Goal: Task Accomplishment & Management: Manage account settings

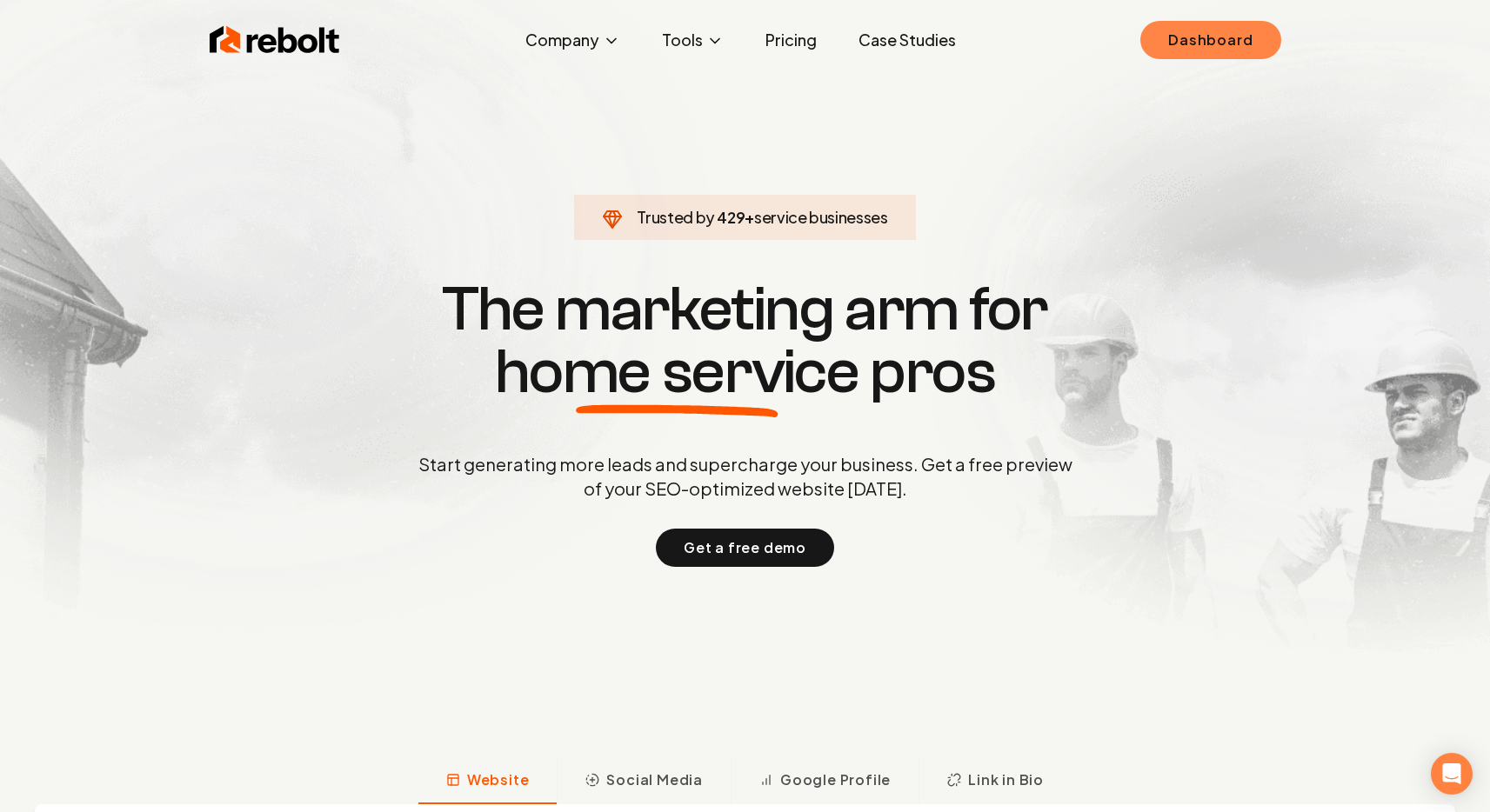
click at [1202, 53] on link "Dashboard" at bounding box center [1211, 40] width 140 height 38
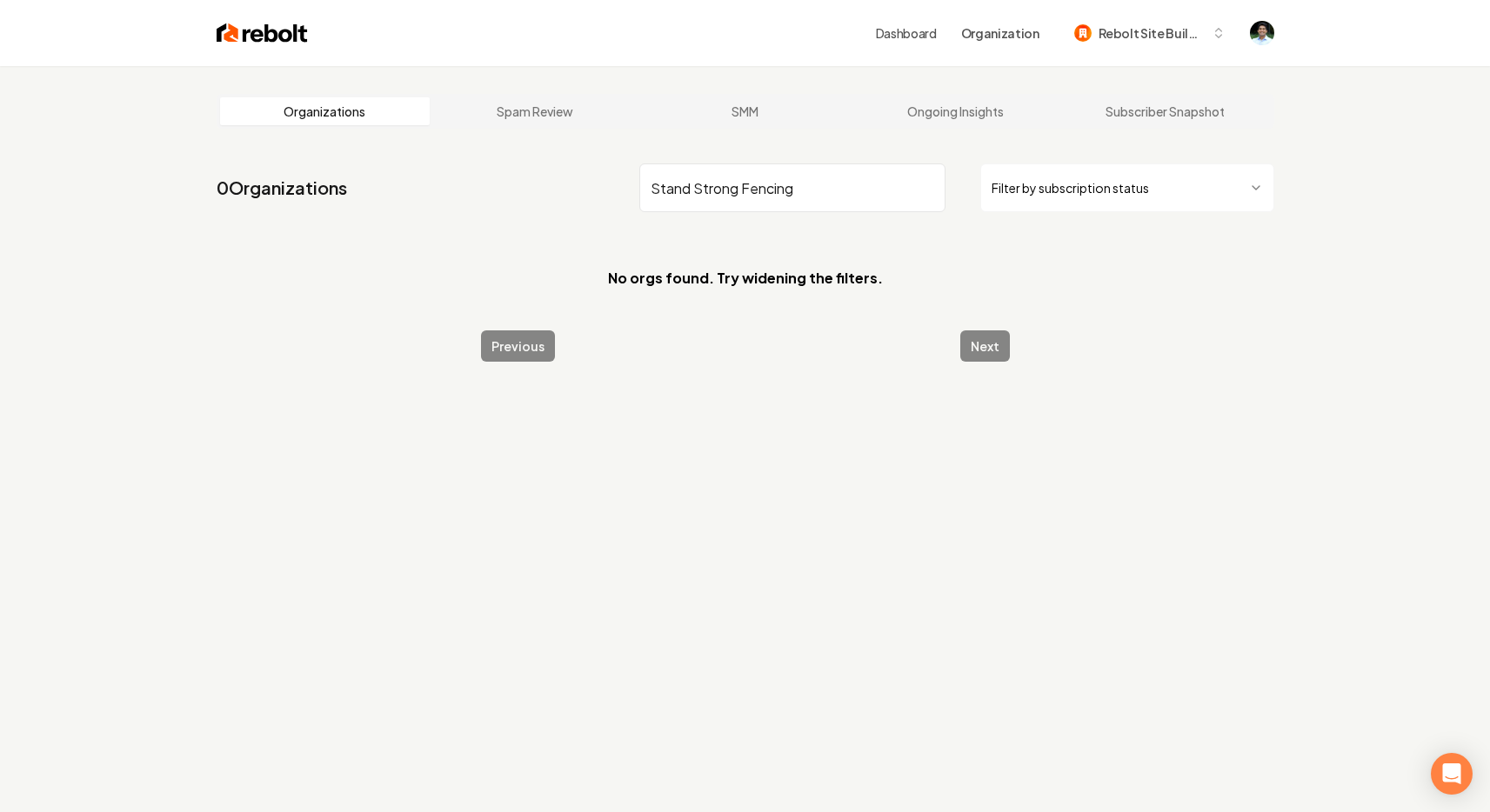
click at [777, 197] on input "Stand Strong Fencing" at bounding box center [793, 187] width 306 height 49
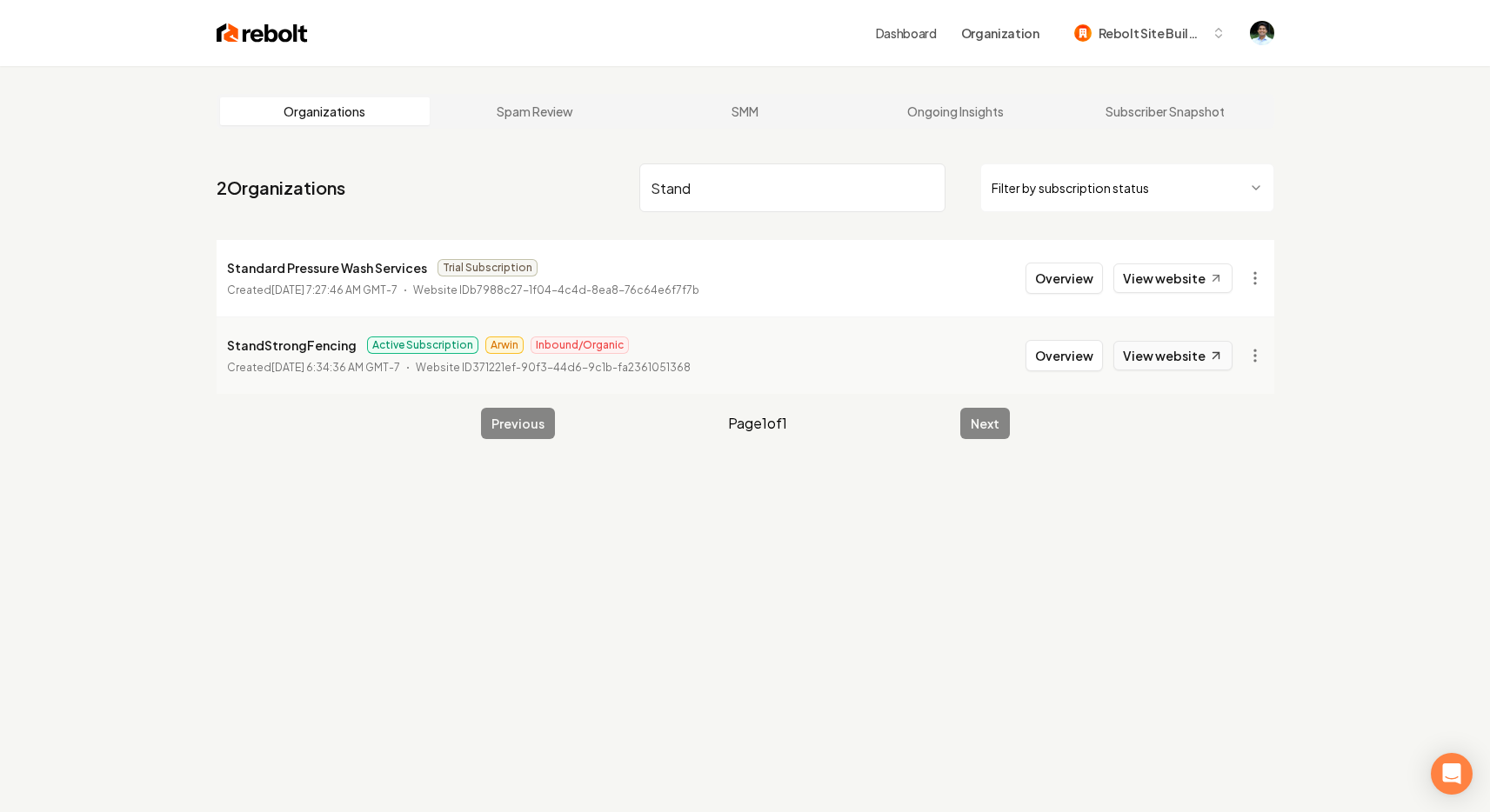
type input "Stand"
click at [1186, 352] on link "View website" at bounding box center [1172, 355] width 119 height 30
click at [1078, 360] on button "Overview" at bounding box center [1064, 355] width 78 height 31
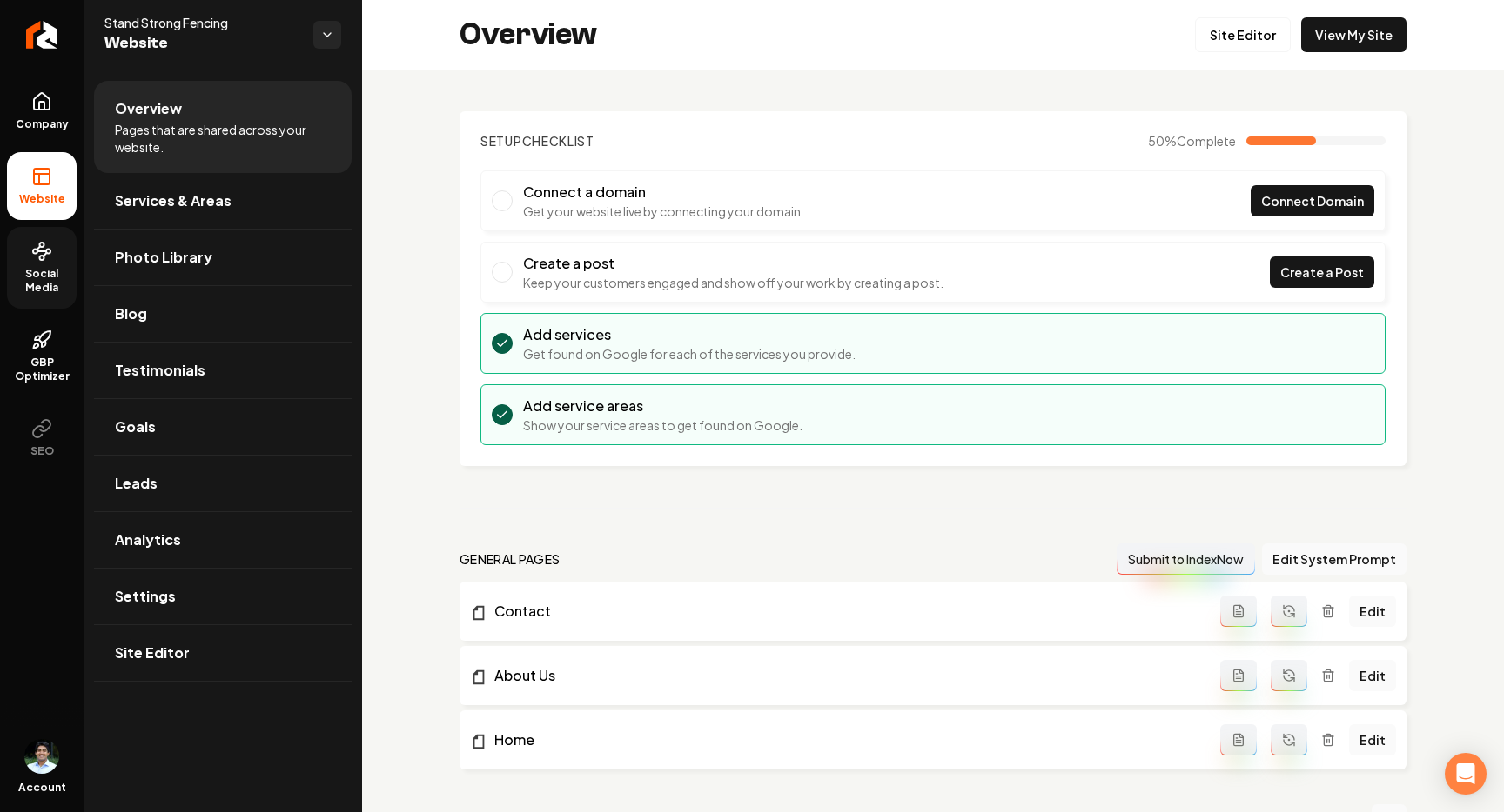
click at [42, 285] on span "Social Media" at bounding box center [42, 281] width 69 height 28
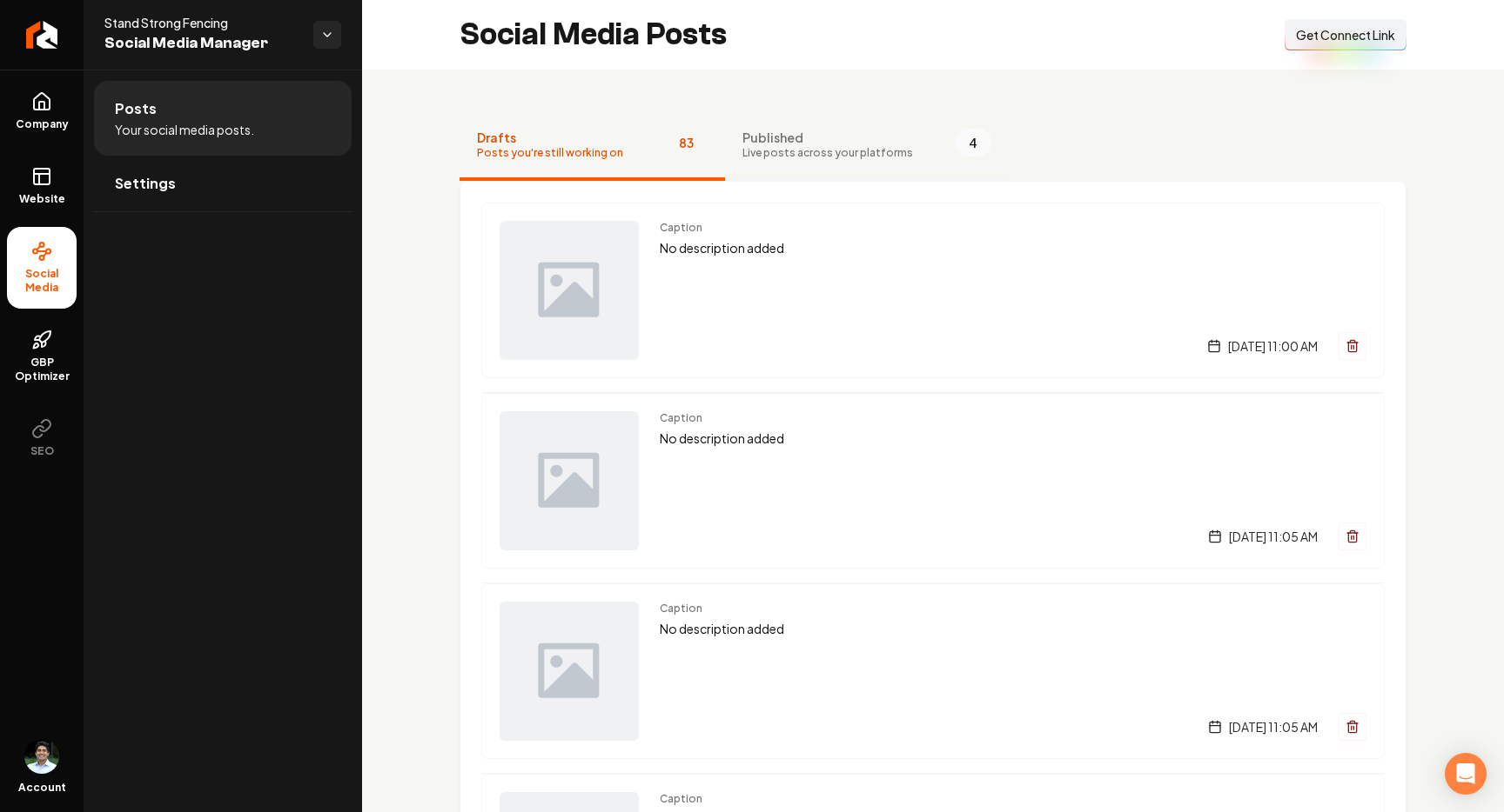
click at [842, 156] on span "Live posts across your platforms" at bounding box center [827, 152] width 171 height 14
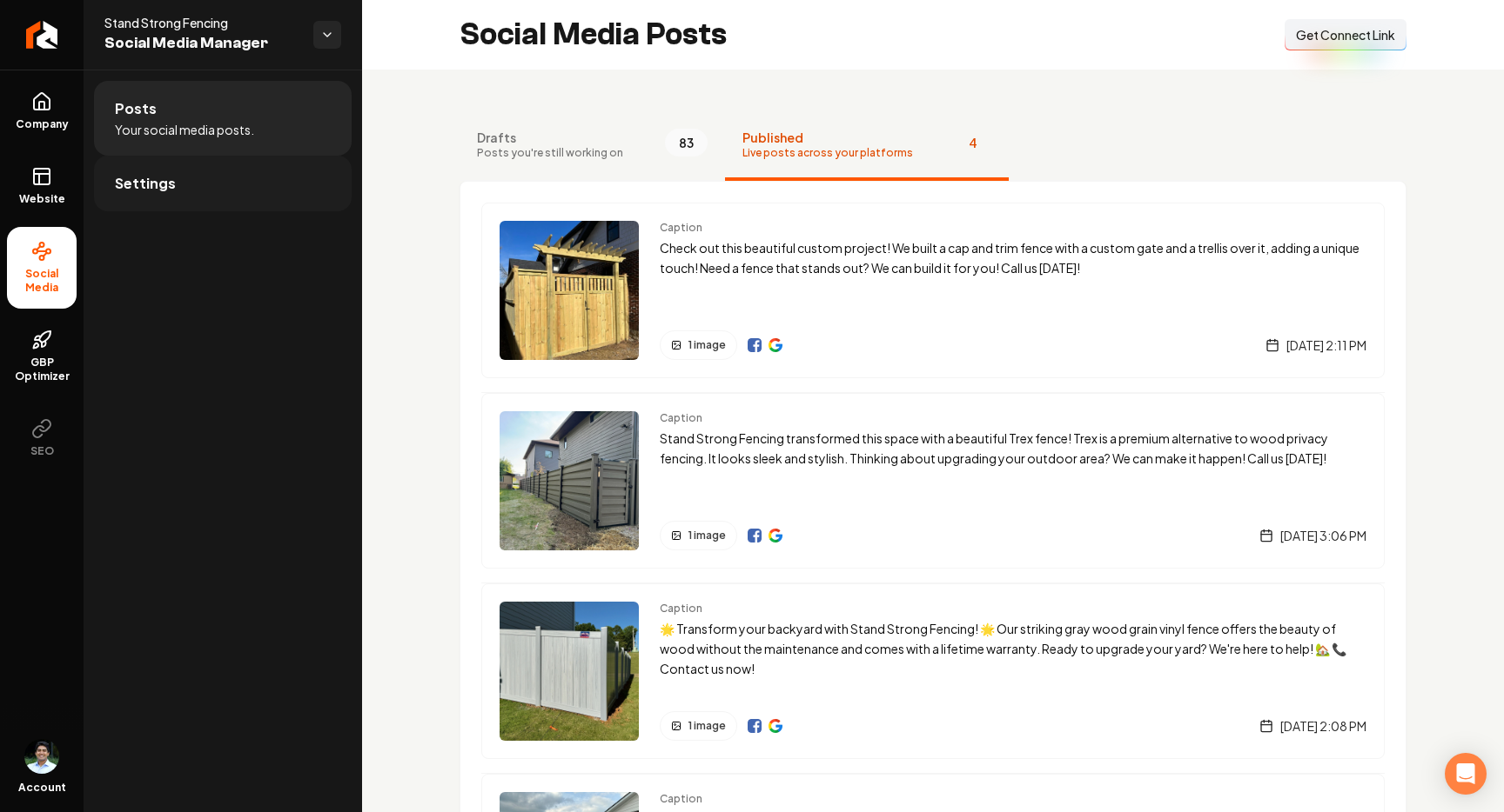
click at [222, 175] on link "Settings" at bounding box center [223, 184] width 258 height 55
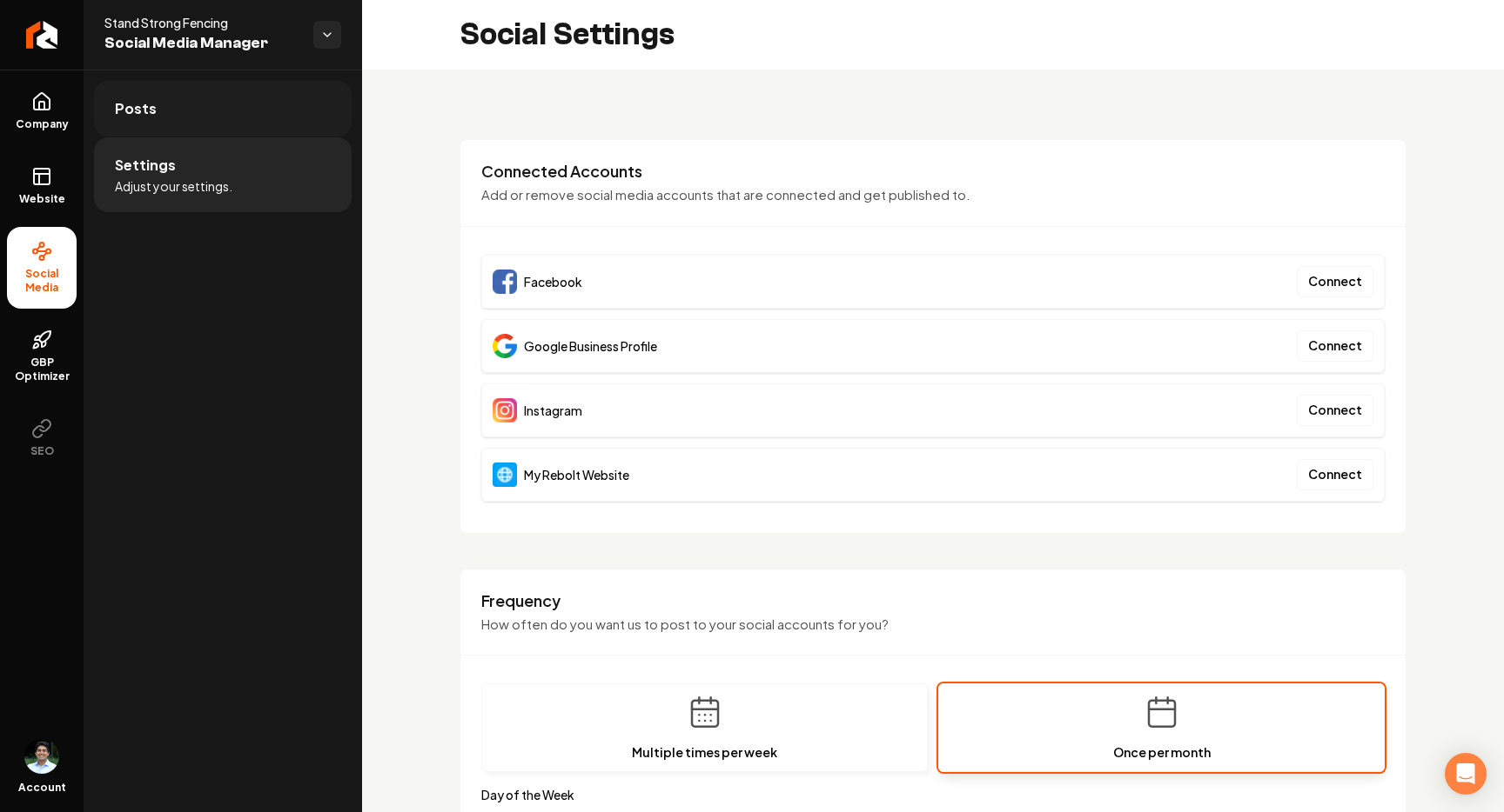
click at [311, 119] on link "Posts" at bounding box center [223, 109] width 258 height 55
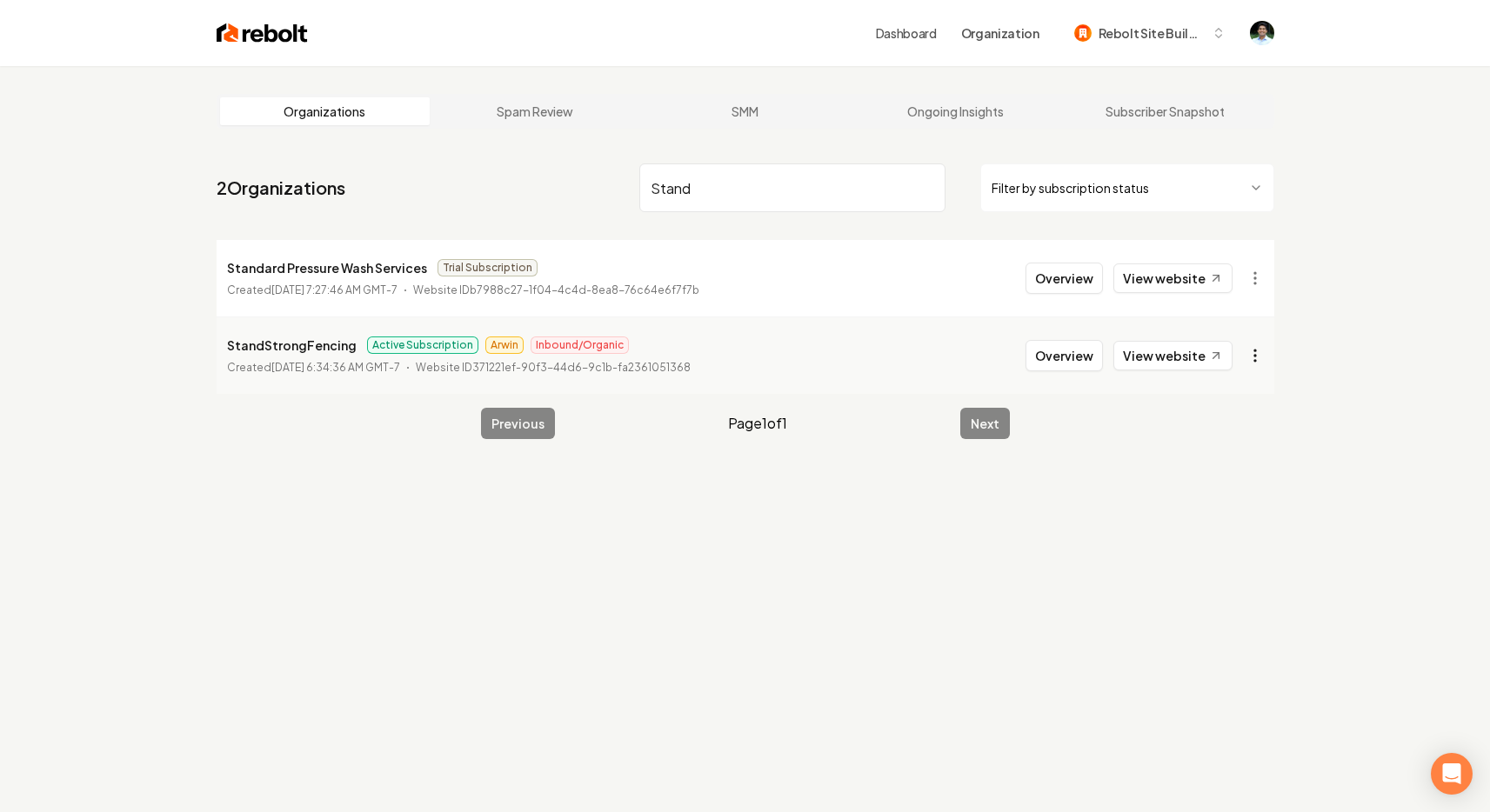
click at [1251, 352] on html "Dashboard Organization Rebolt Site Builder Organizations Spam Review SMM Ongoin…" at bounding box center [745, 406] width 1490 height 812
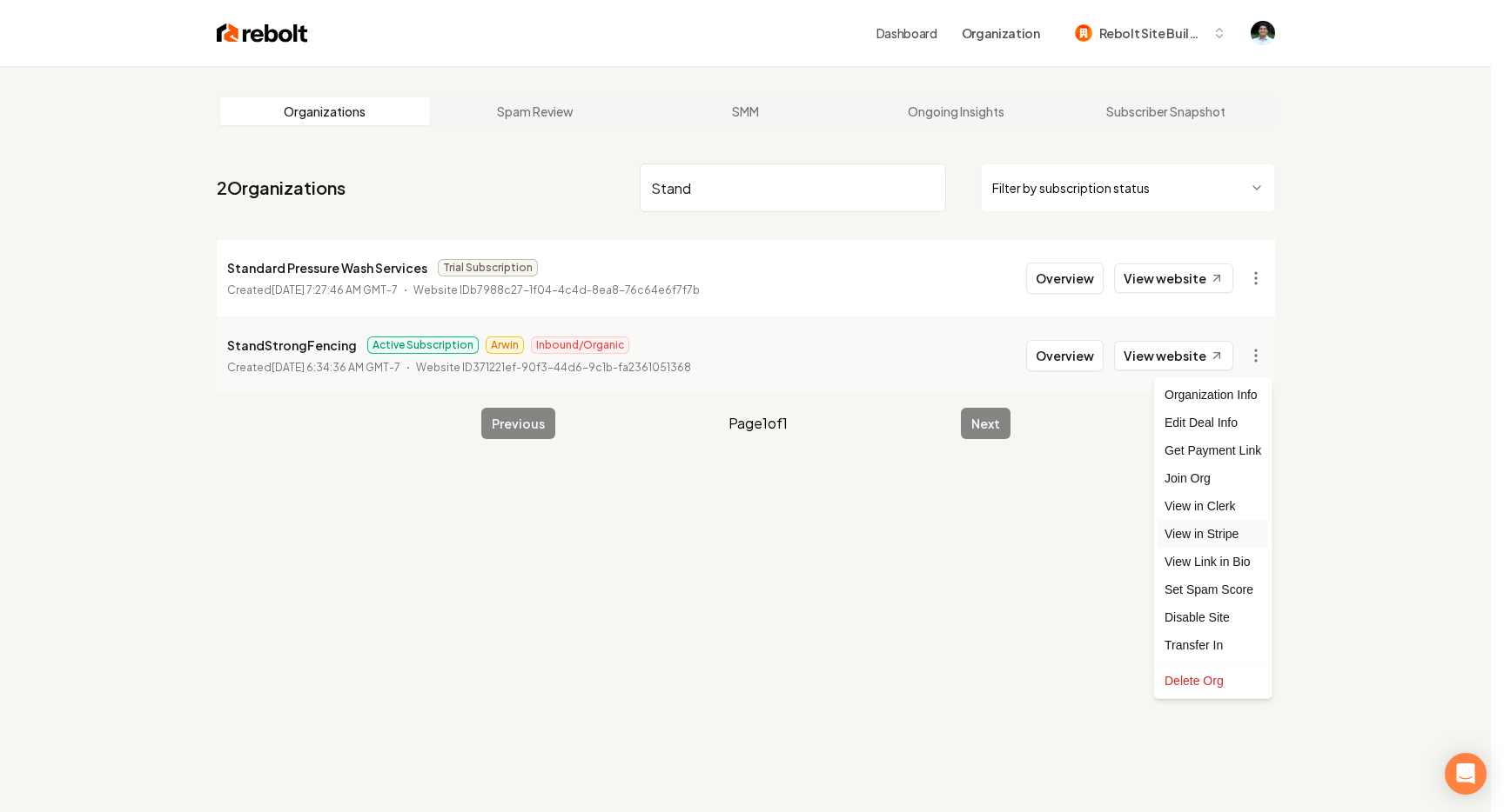
click at [1211, 539] on link "View in Stripe" at bounding box center [1212, 534] width 111 height 28
